Goal: Transaction & Acquisition: Book appointment/travel/reservation

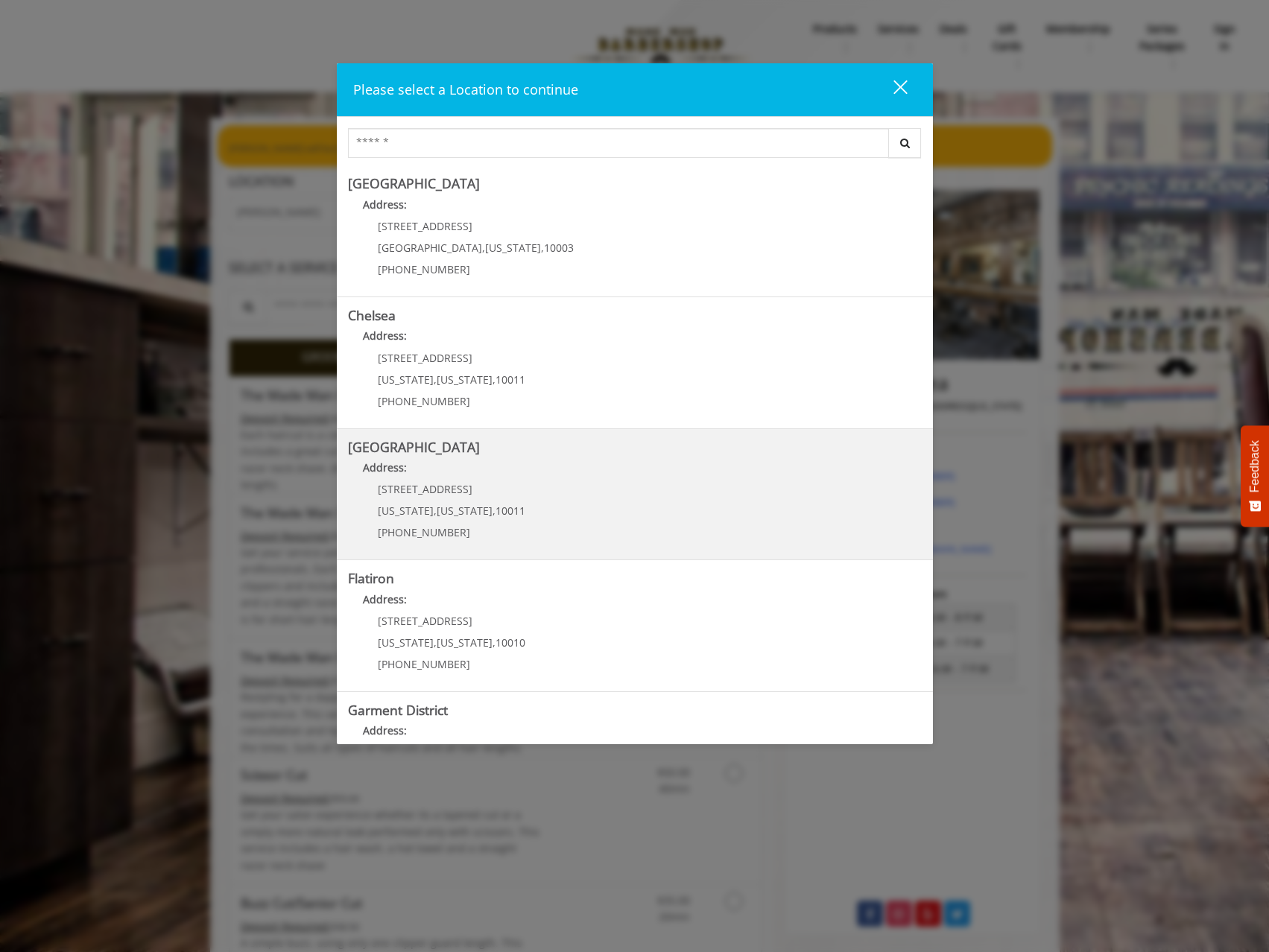
click at [552, 502] on Street "[GEOGRAPHIC_DATA] Address: [STREET_ADDRESS][US_STATE][US_STATE] (646) 850-0041" at bounding box center [634, 494] width 573 height 109
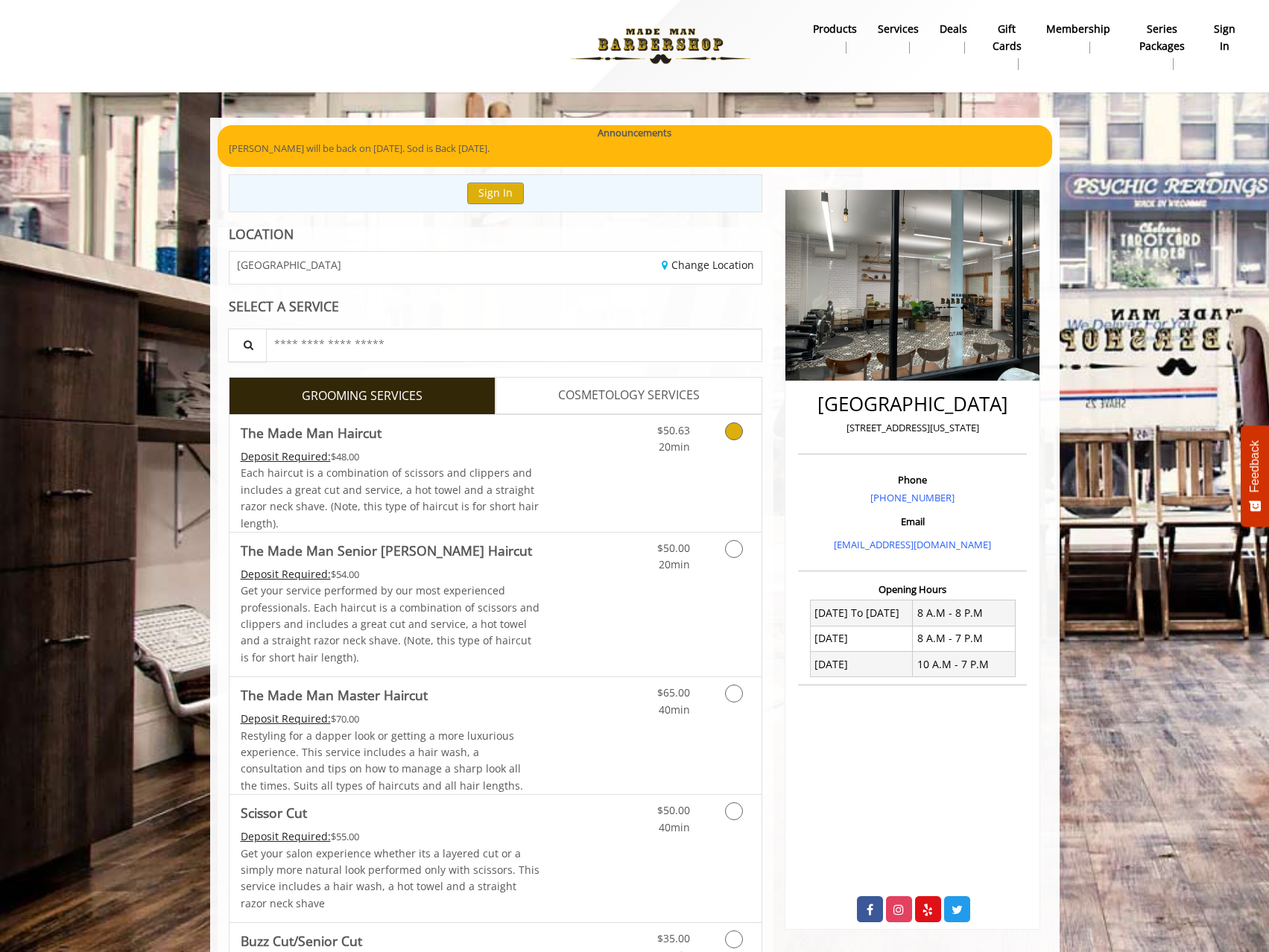
click at [734, 428] on icon "Grooming services" at bounding box center [733, 431] width 18 height 18
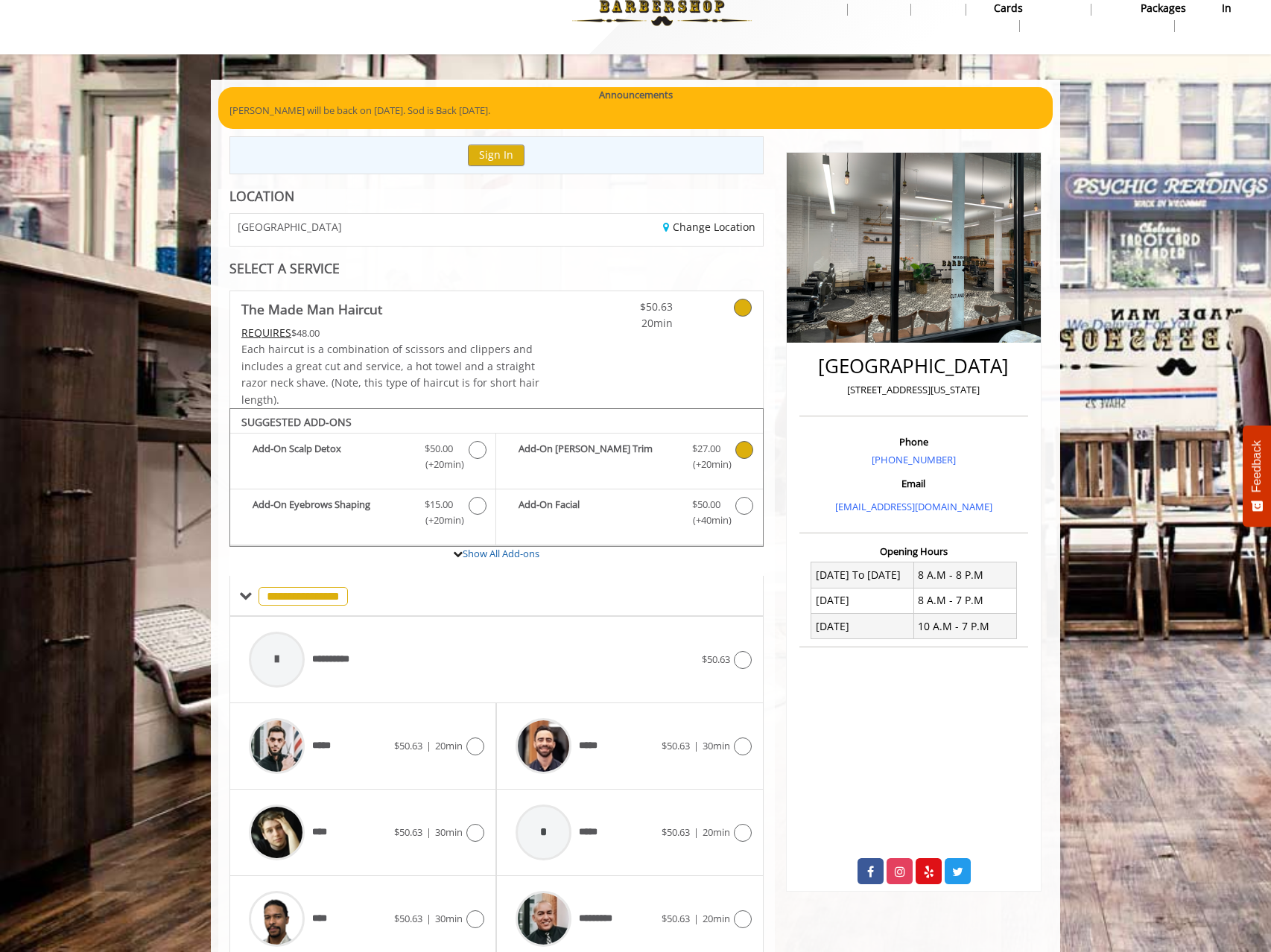
scroll to position [101, 0]
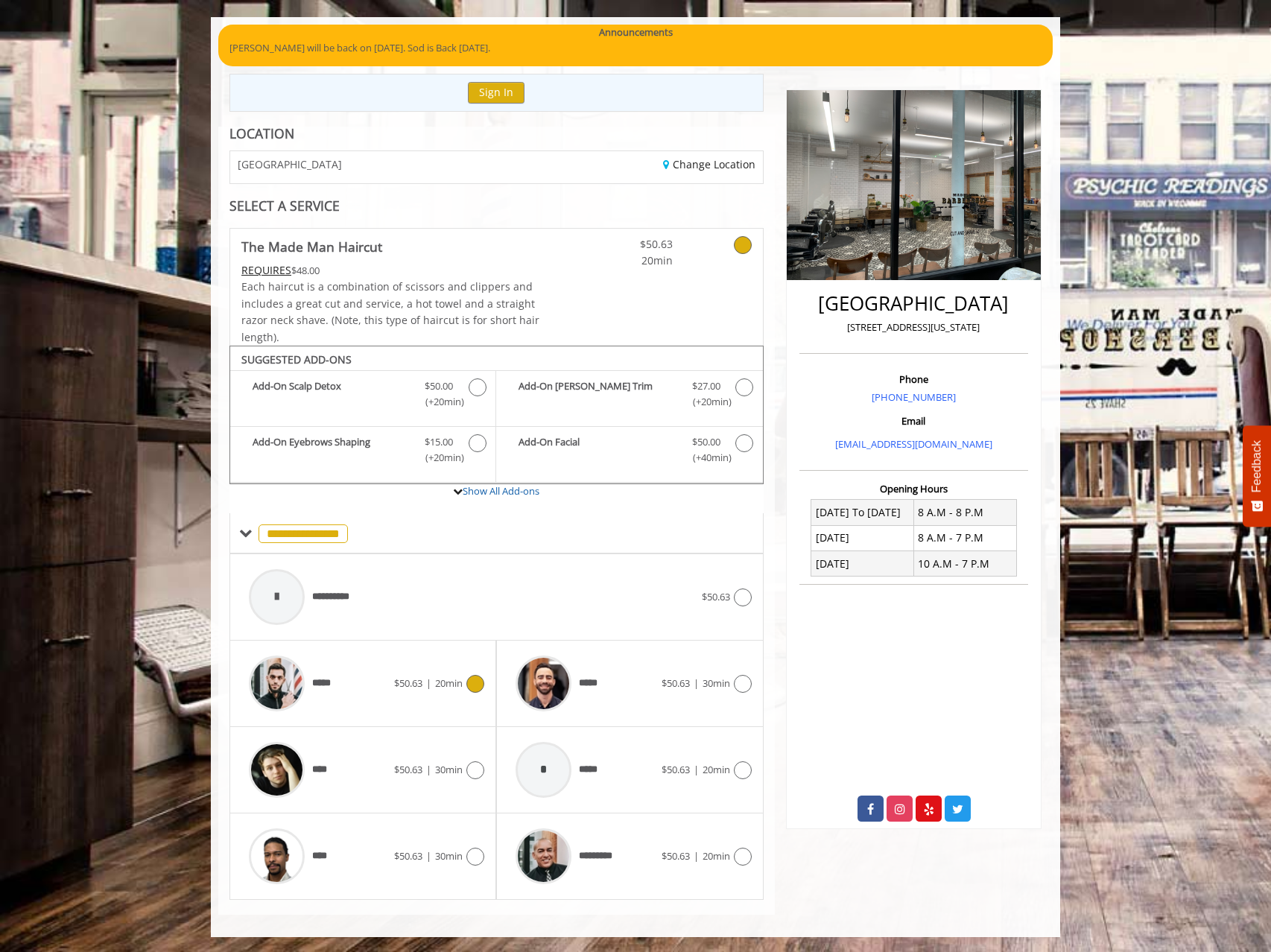
click at [467, 683] on icon at bounding box center [475, 683] width 18 height 18
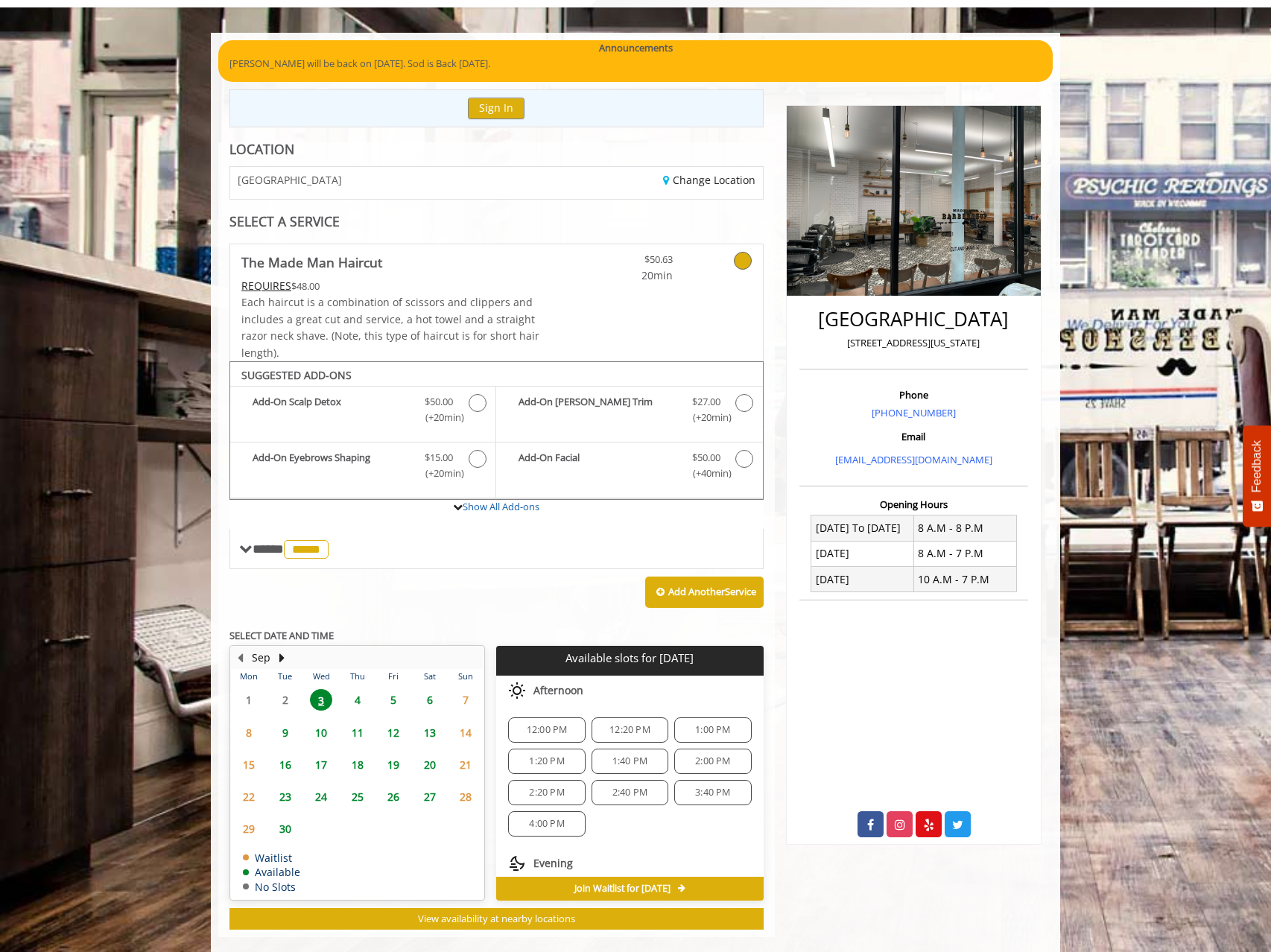
scroll to position [107, 0]
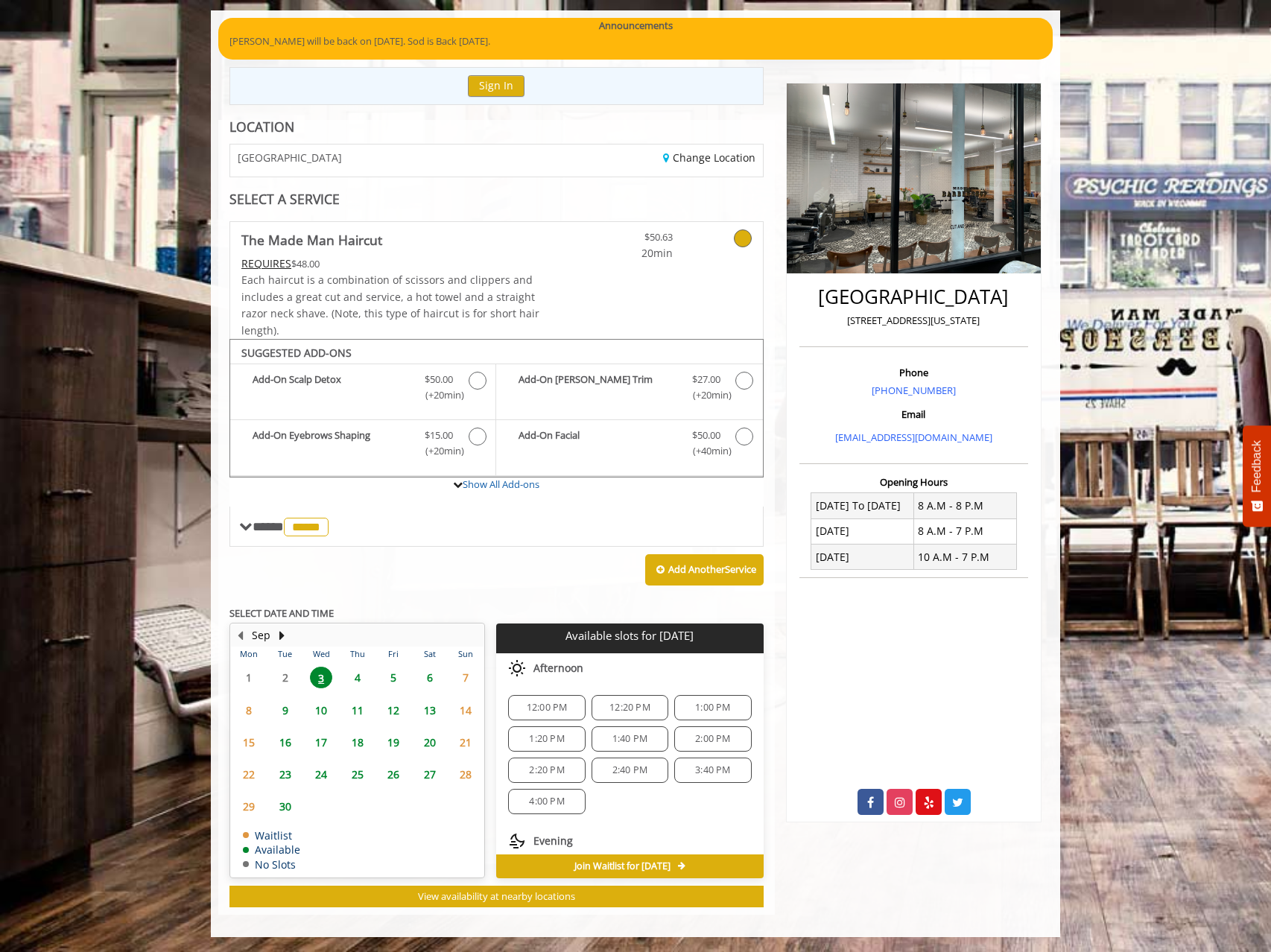
click at [389, 678] on span "5" at bounding box center [394, 677] width 22 height 21
click at [428, 682] on span "6" at bounding box center [430, 677] width 22 height 21
click at [357, 679] on span "4" at bounding box center [357, 677] width 22 height 21
click at [324, 678] on span "3" at bounding box center [321, 677] width 22 height 21
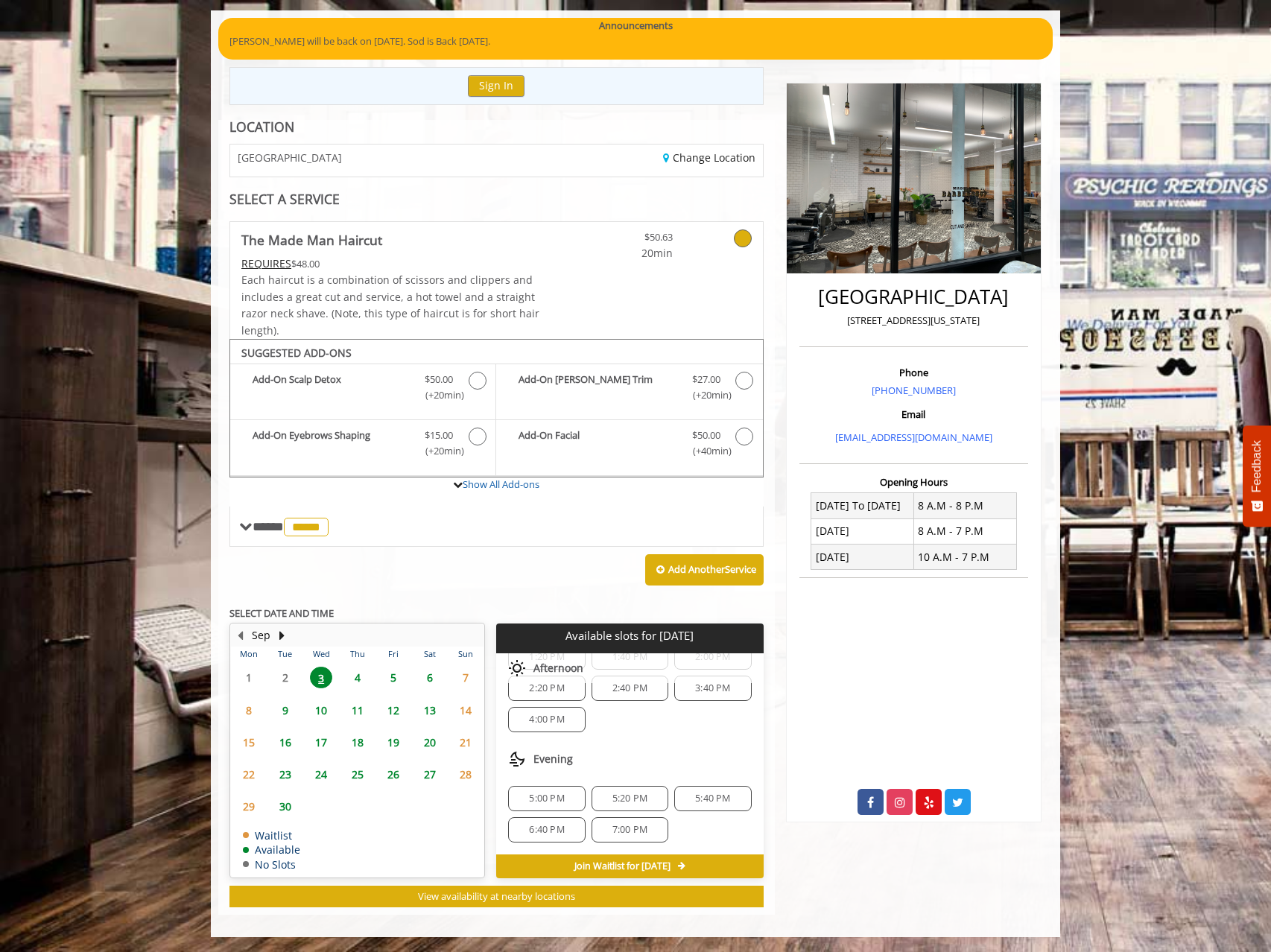
click at [361, 677] on span "4" at bounding box center [357, 677] width 22 height 21
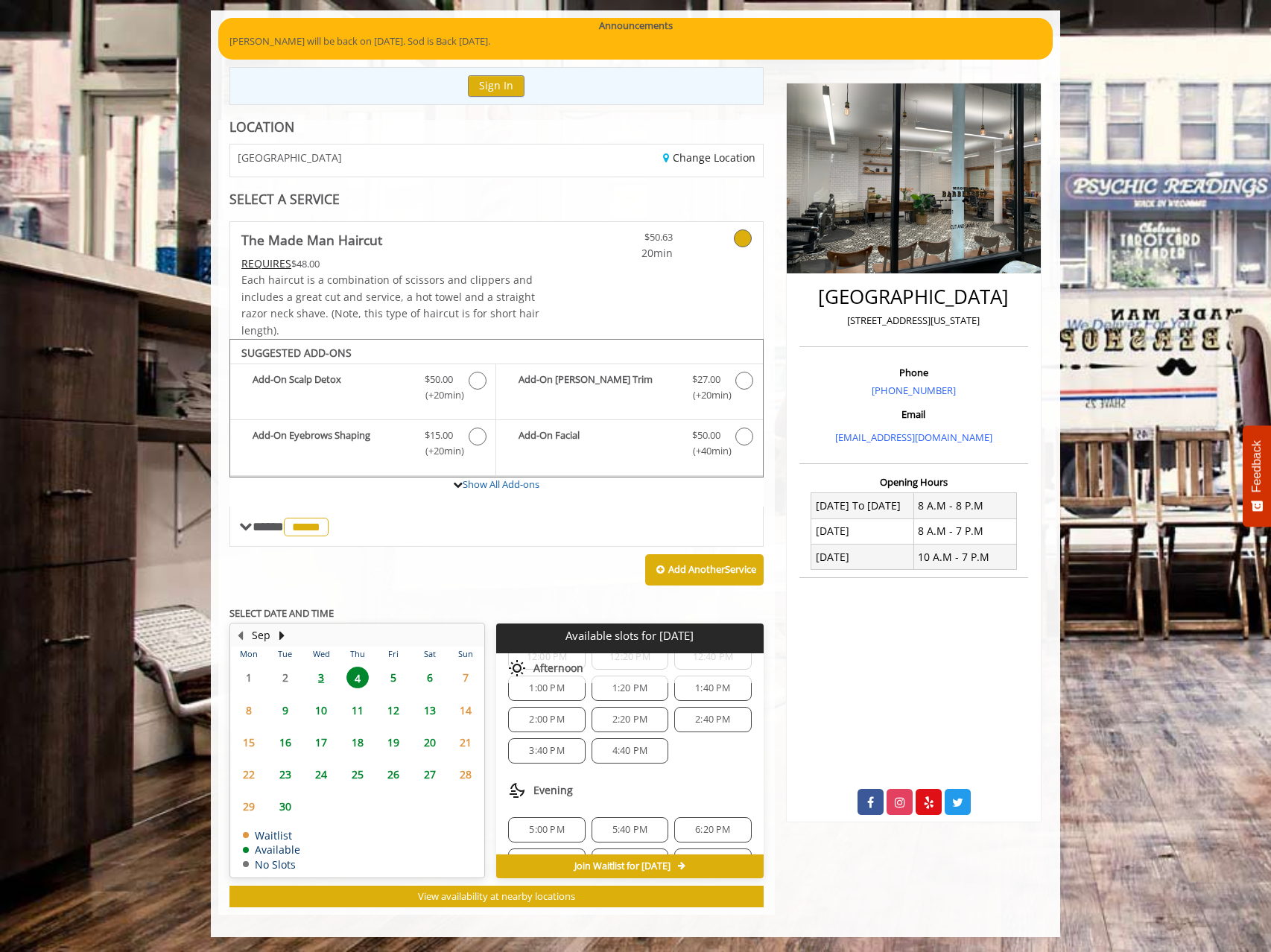
scroll to position [286, 0]
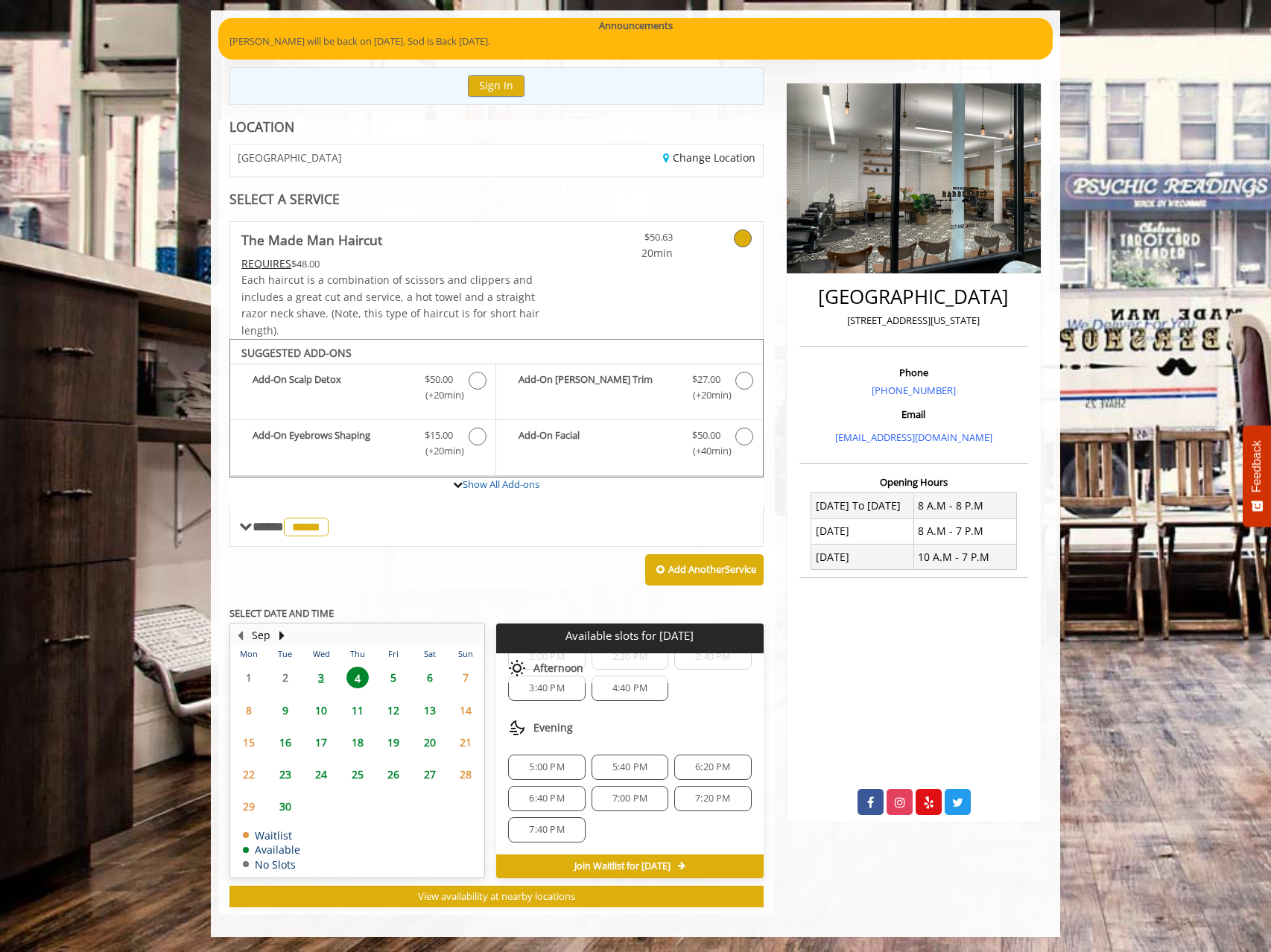
click at [621, 801] on span "7:00 PM" at bounding box center [630, 798] width 35 height 12
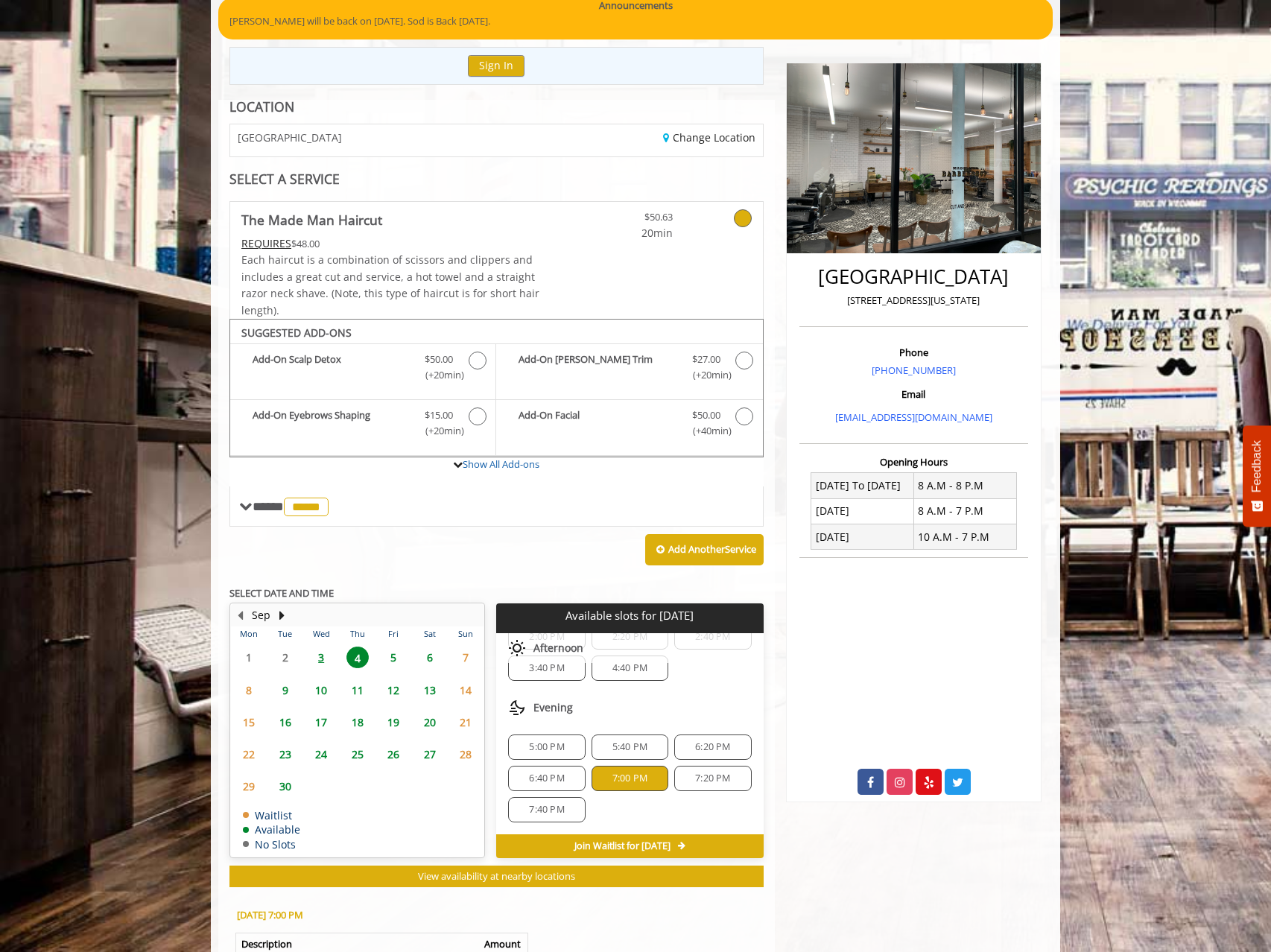
scroll to position [376, 0]
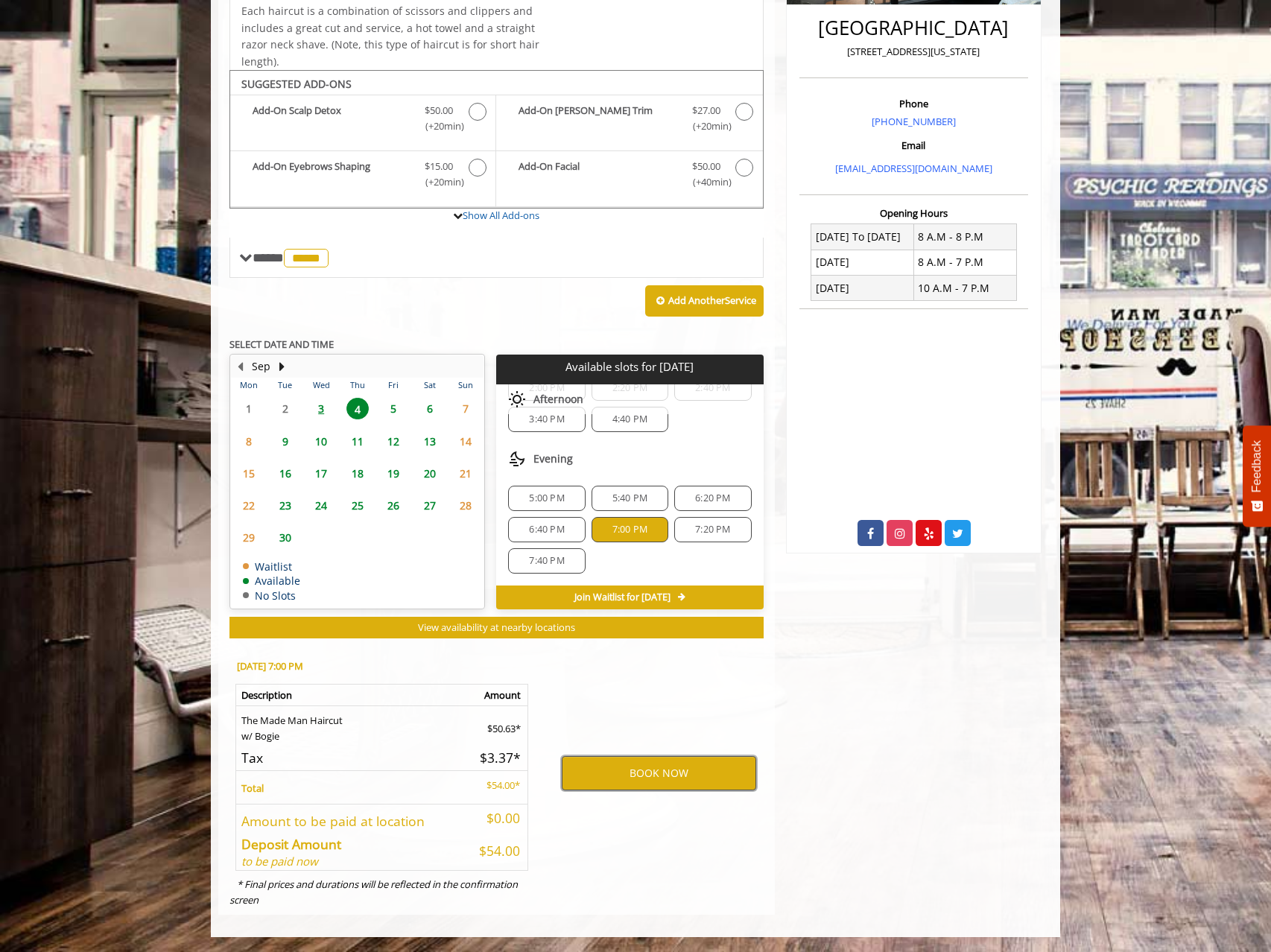
click at [663, 768] on button "BOOK NOW" at bounding box center [658, 773] width 195 height 34
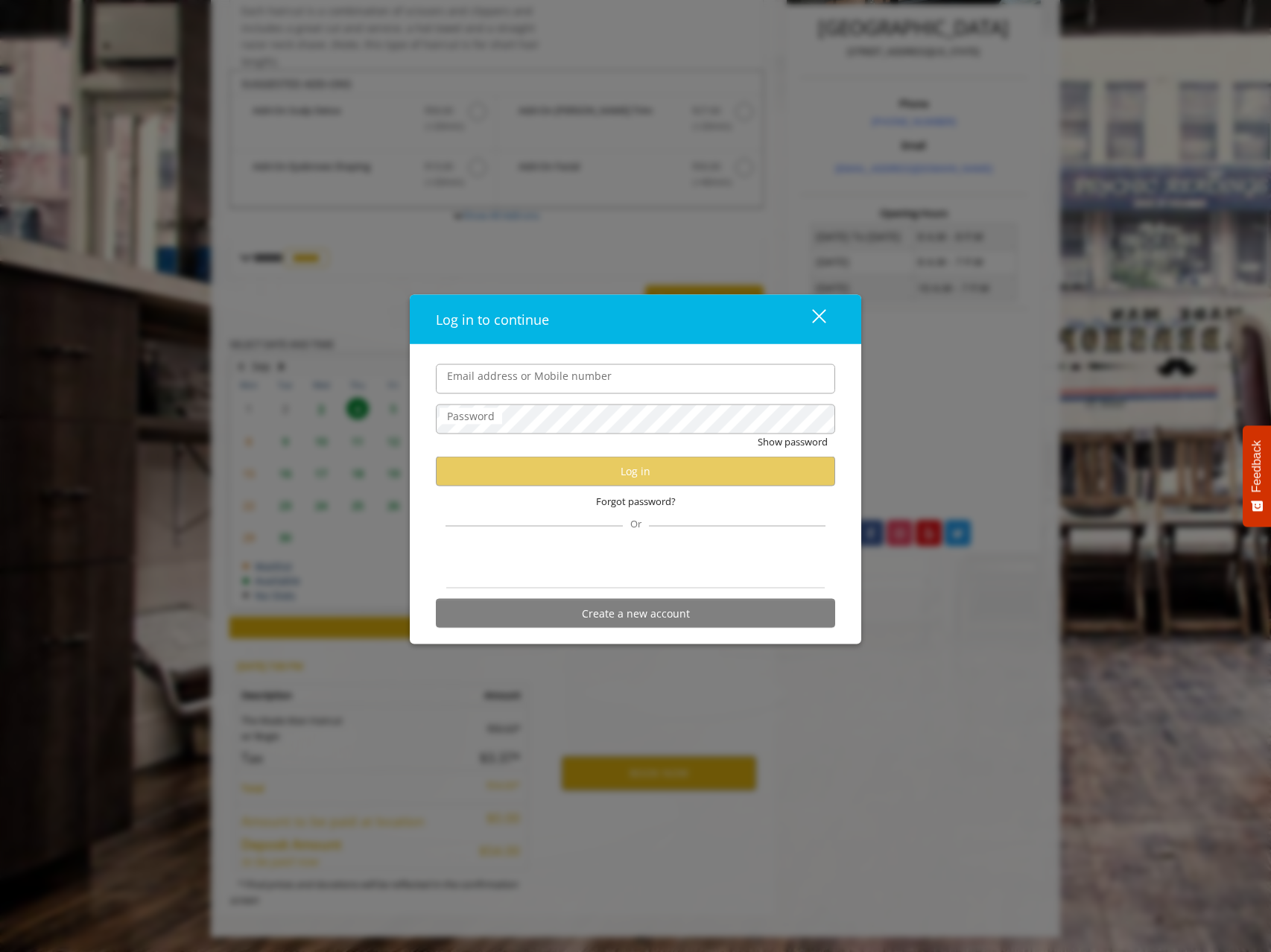
click at [546, 386] on input "Email address or Mobile number" at bounding box center [635, 379] width 399 height 30
type input "**********"
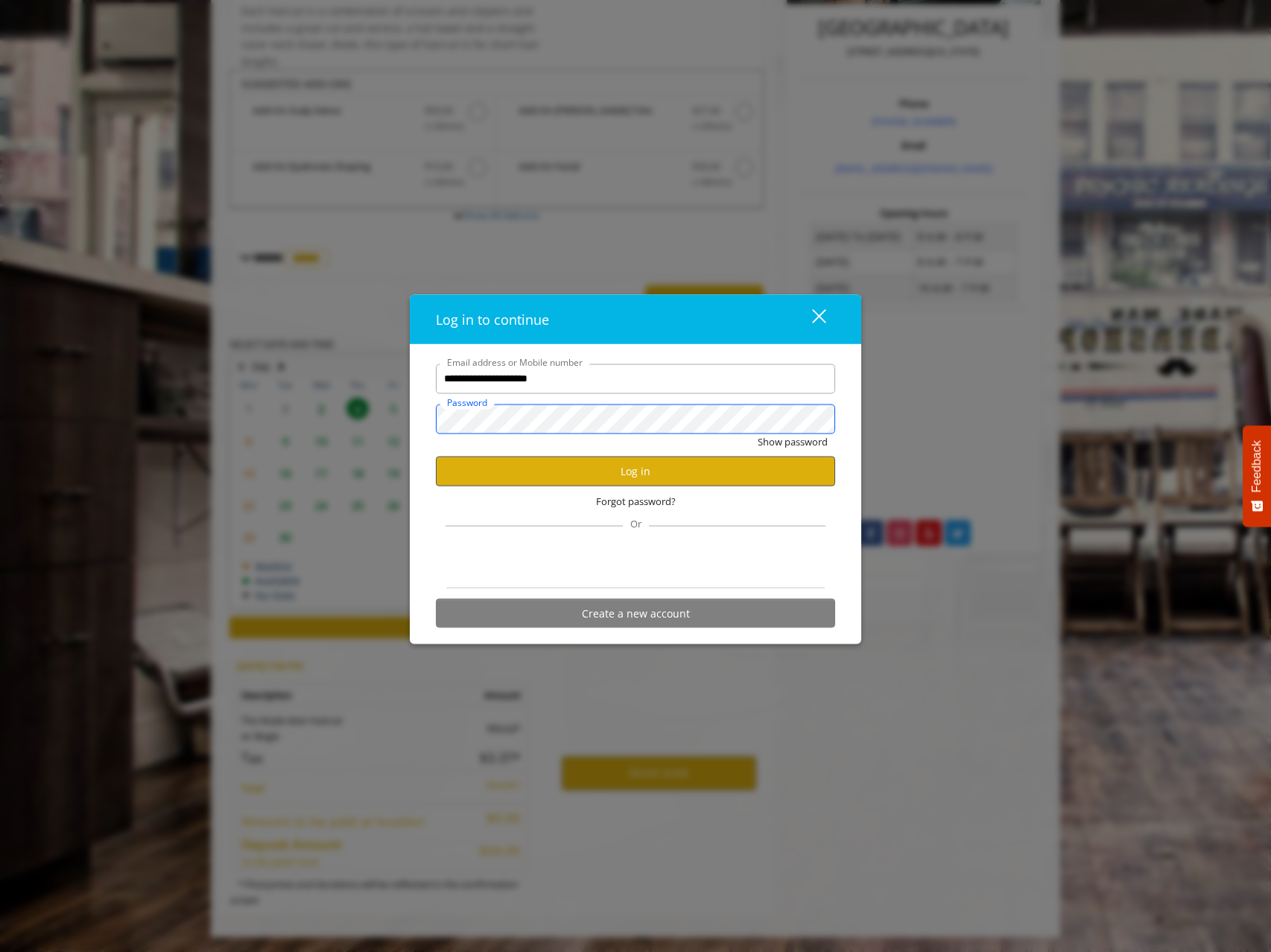
click at [758, 434] on button "Show password" at bounding box center [793, 441] width 70 height 16
click at [599, 475] on button "Log in" at bounding box center [635, 471] width 399 height 29
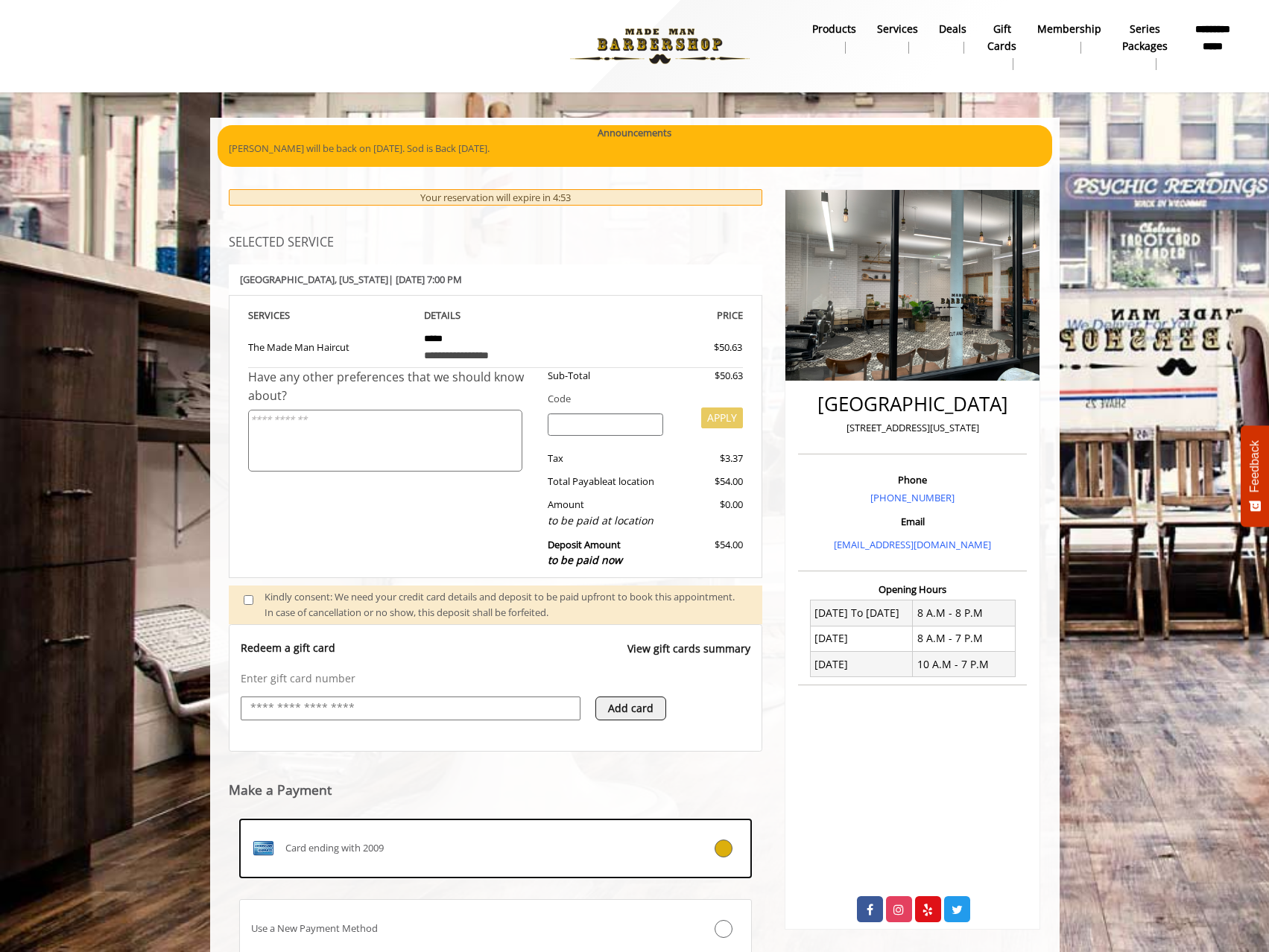
scroll to position [116, 0]
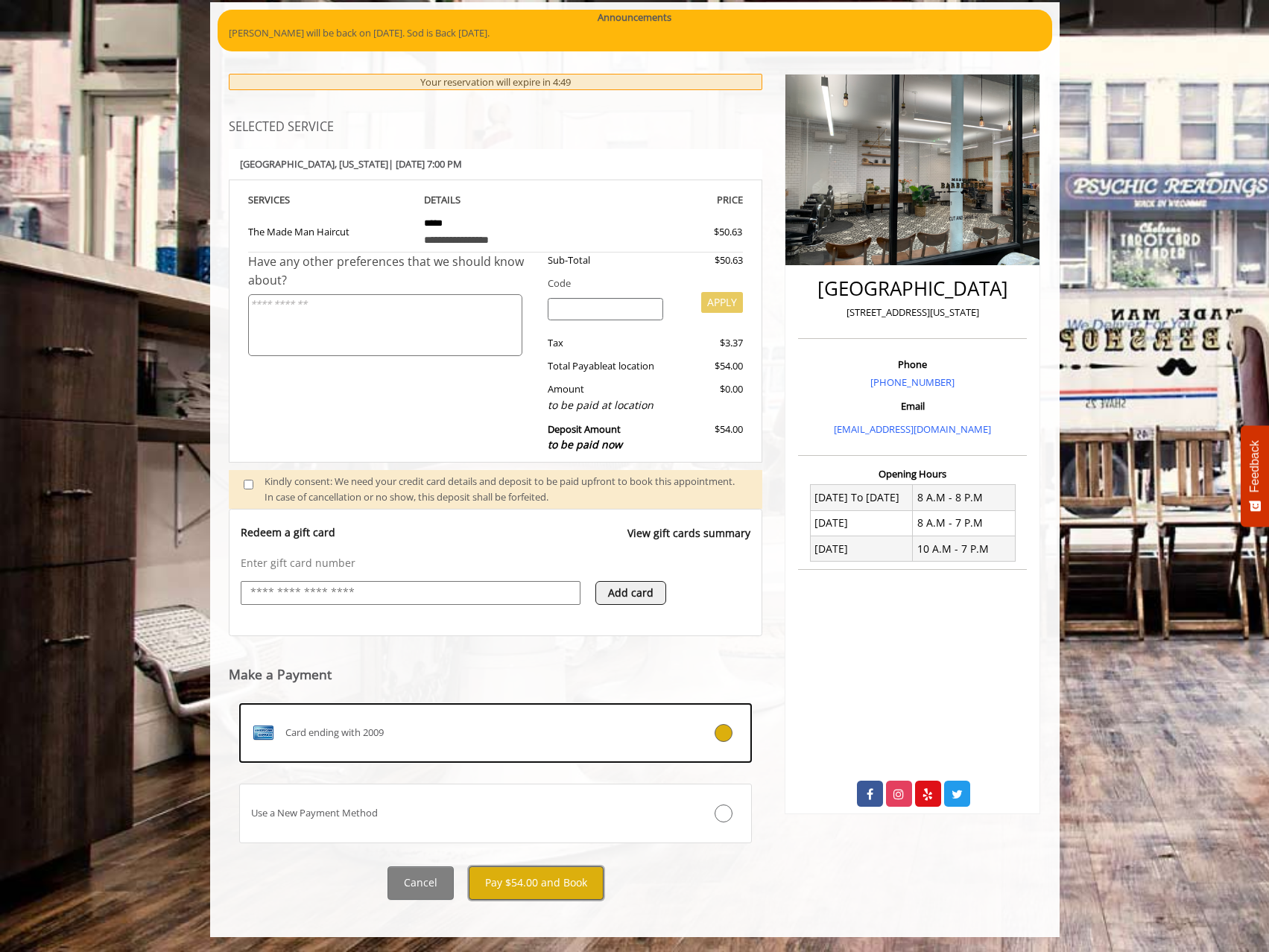
click at [518, 894] on button "Pay $54.00 and Book" at bounding box center [536, 883] width 135 height 34
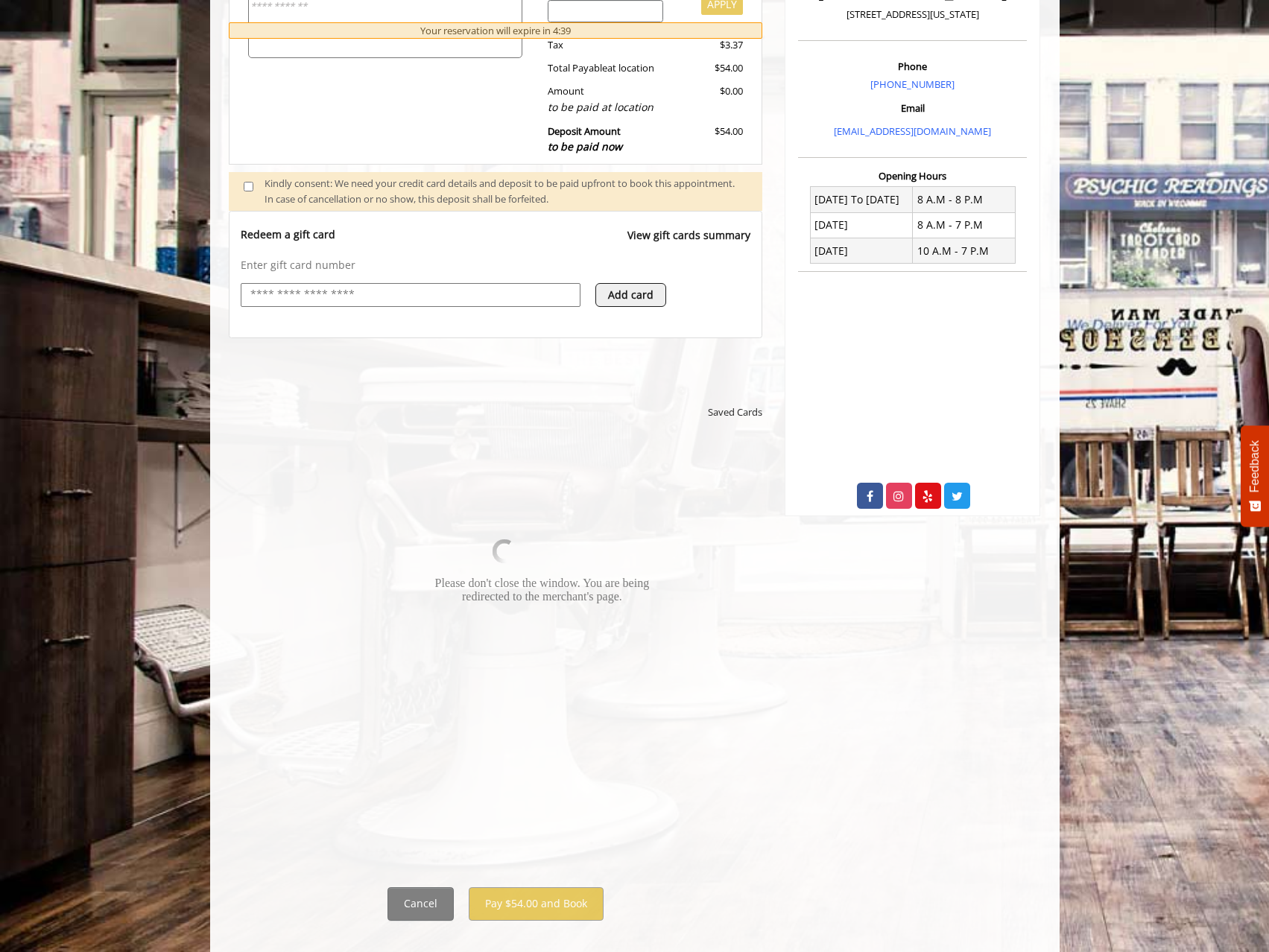
scroll to position [435, 0]
